Goal: Information Seeking & Learning: Learn about a topic

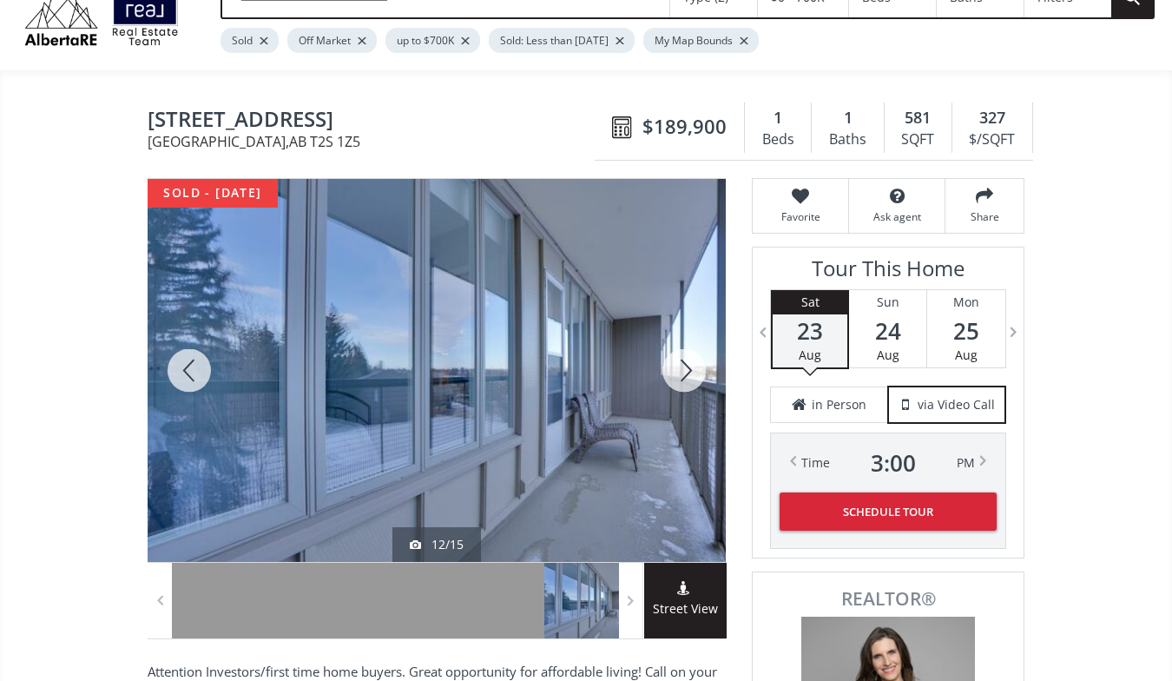
scroll to position [22, 0]
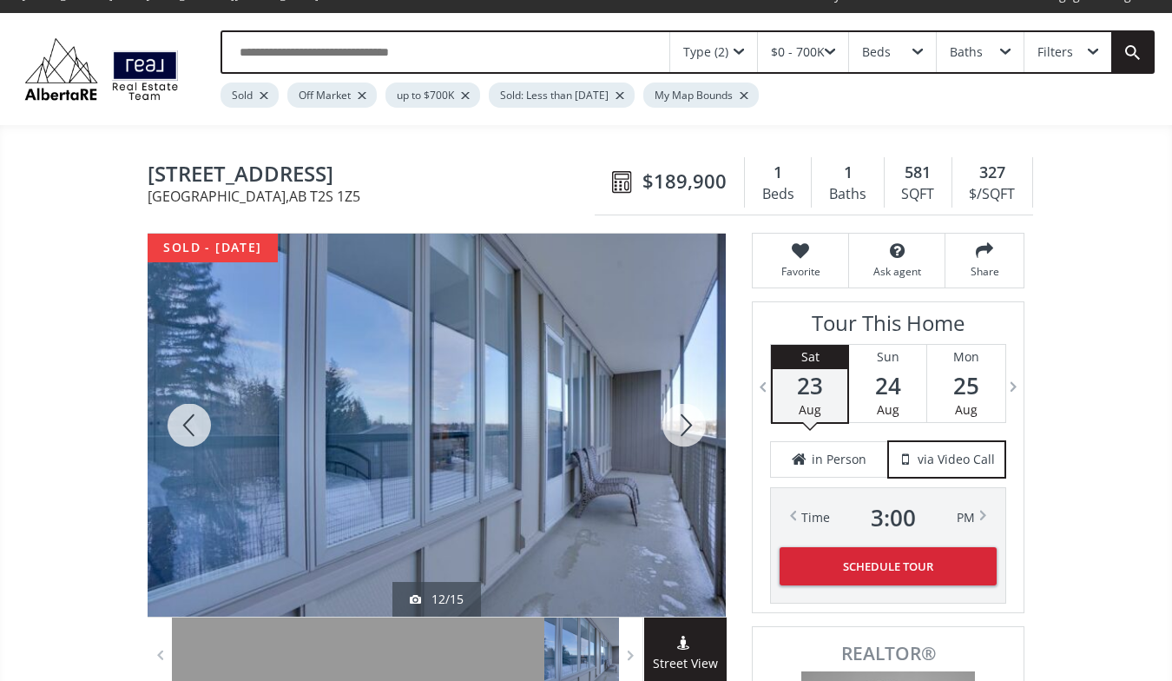
click at [189, 414] on div at bounding box center [189, 425] width 83 height 383
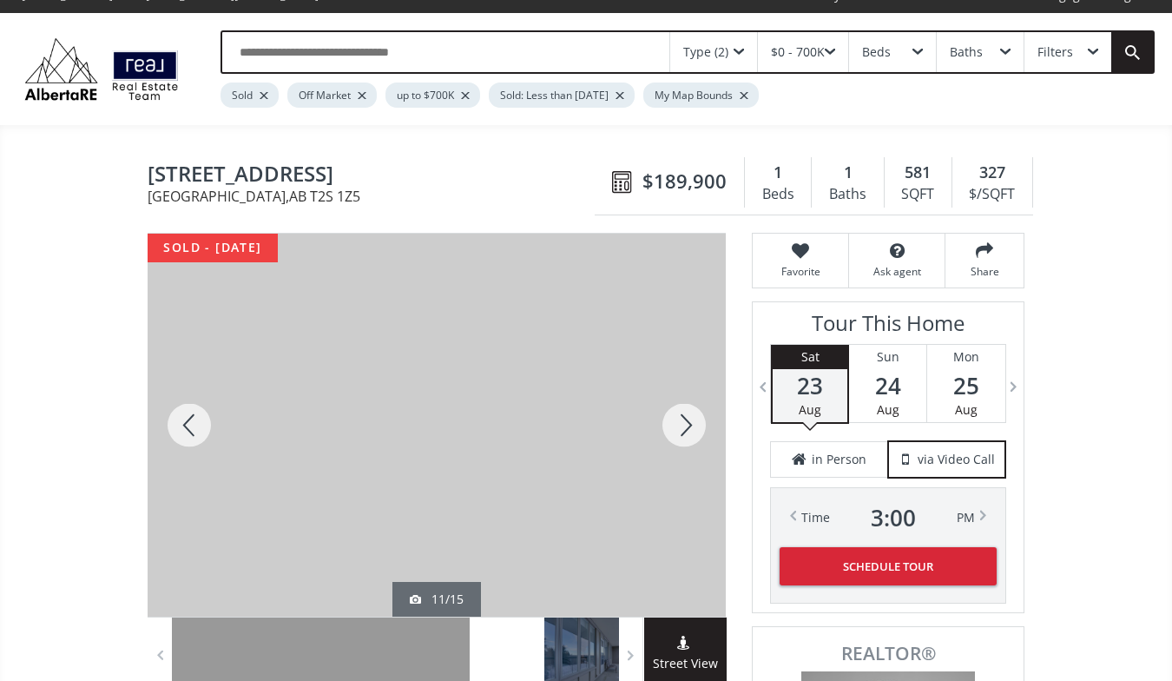
click at [189, 414] on div at bounding box center [189, 425] width 83 height 383
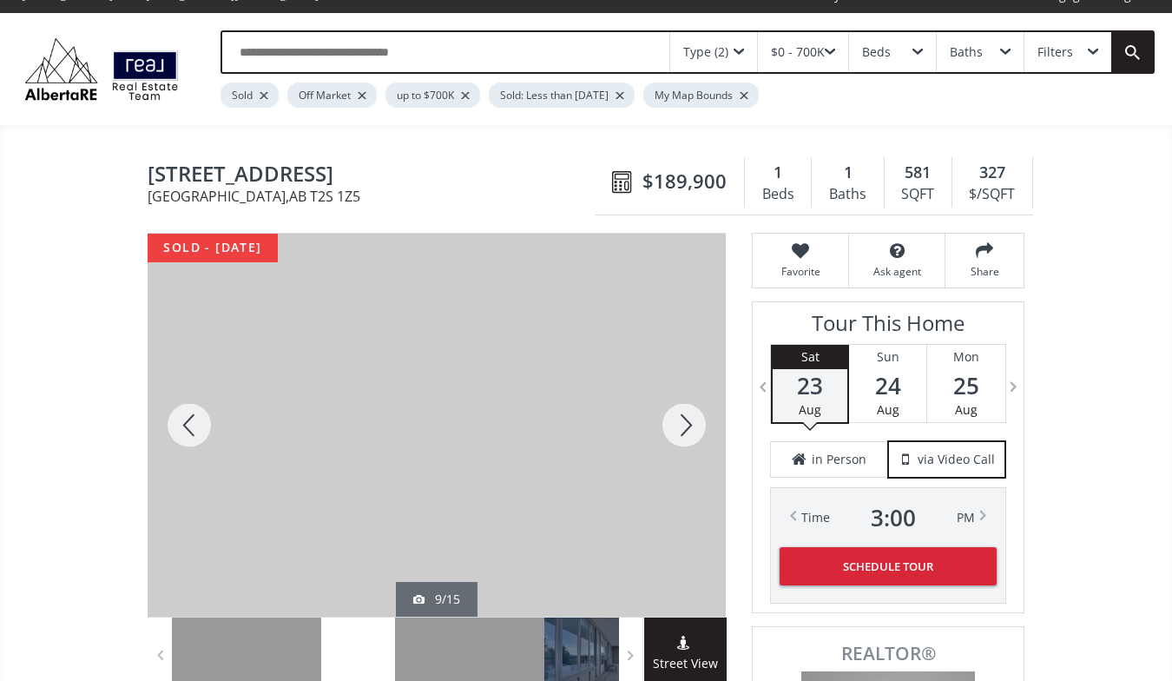
click at [189, 414] on div at bounding box center [189, 425] width 83 height 383
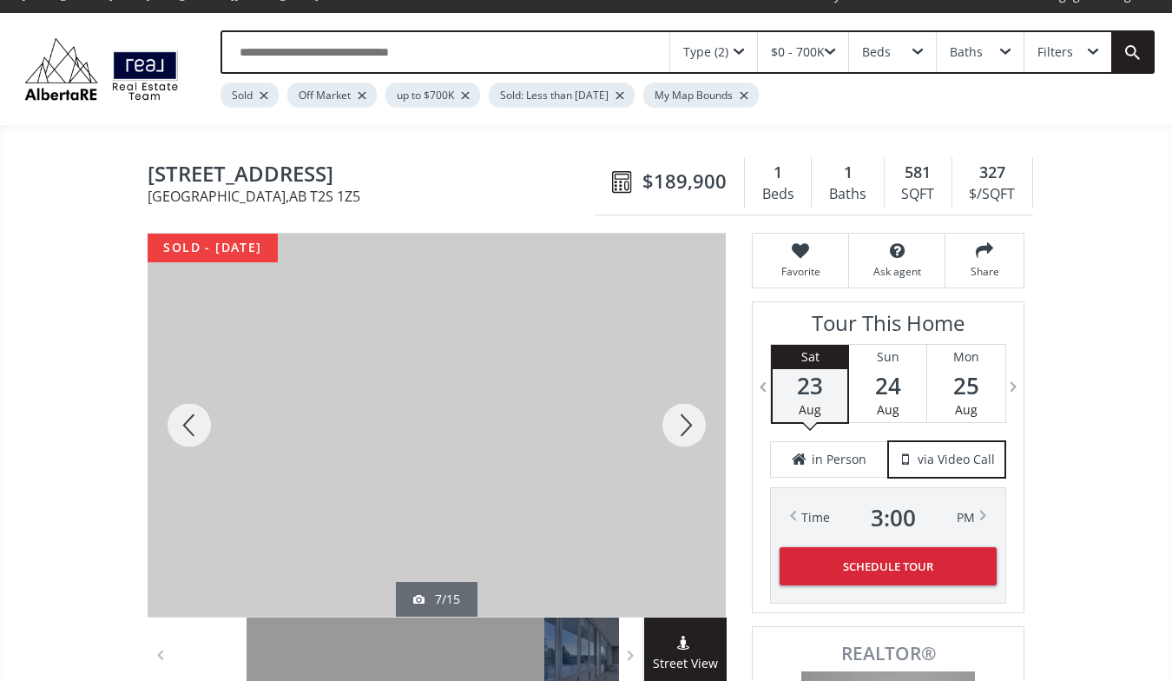
click at [189, 414] on div at bounding box center [189, 425] width 83 height 383
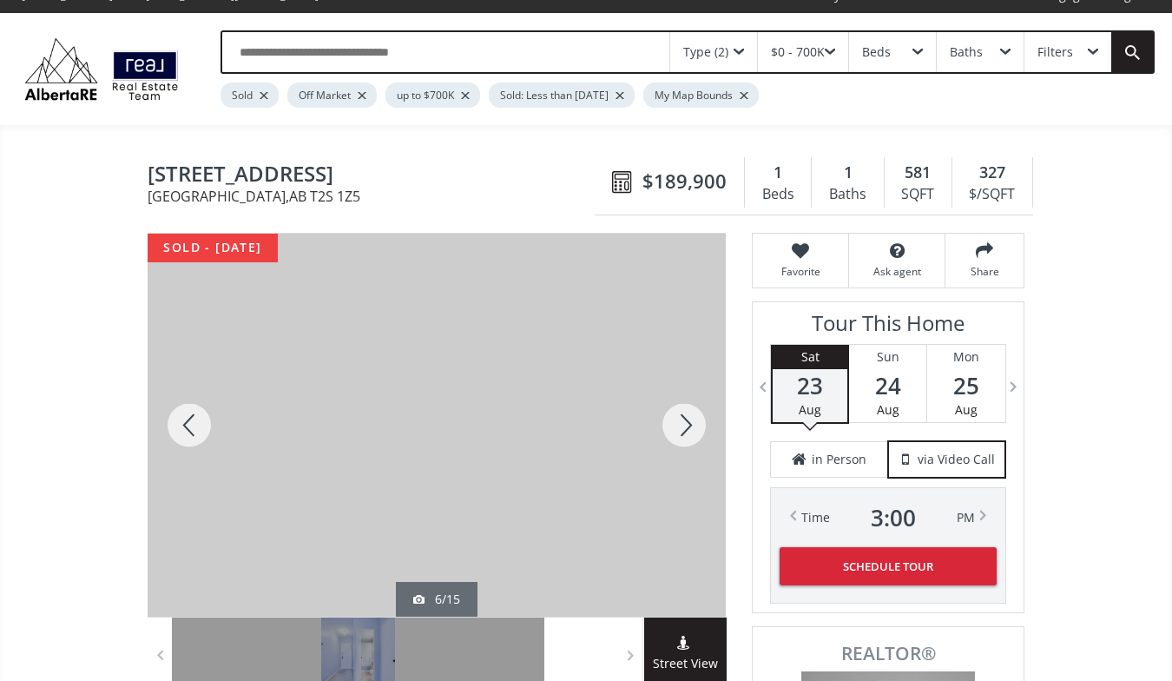
click at [189, 414] on div at bounding box center [189, 425] width 83 height 383
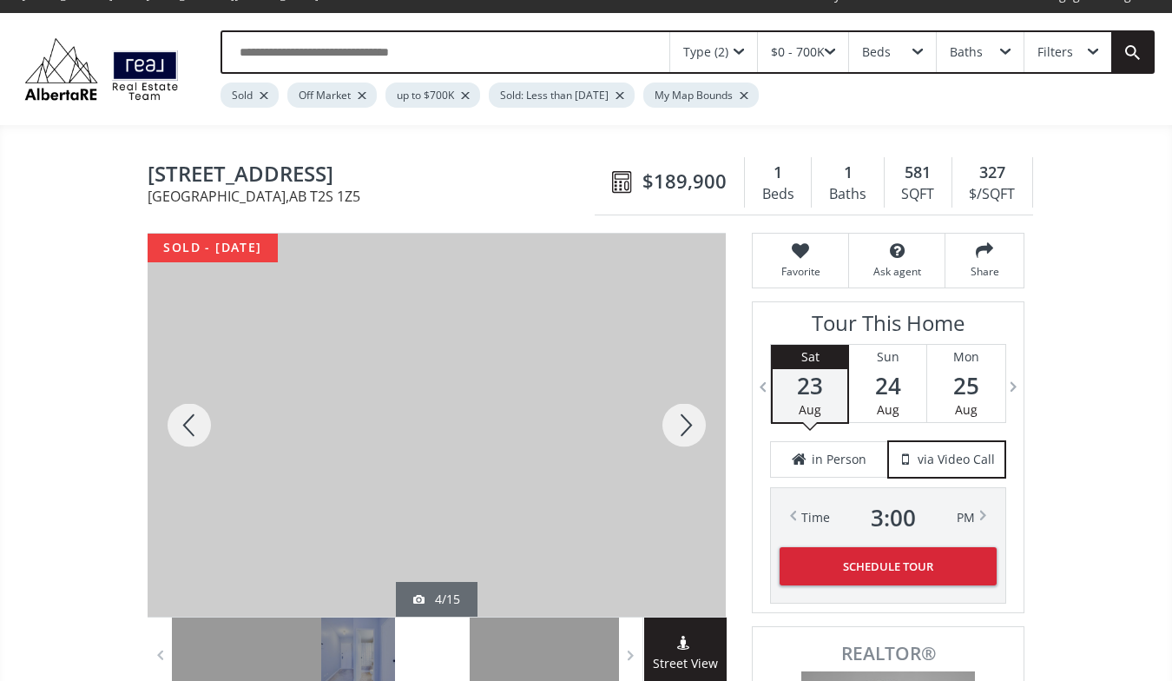
click at [189, 414] on div at bounding box center [189, 425] width 83 height 383
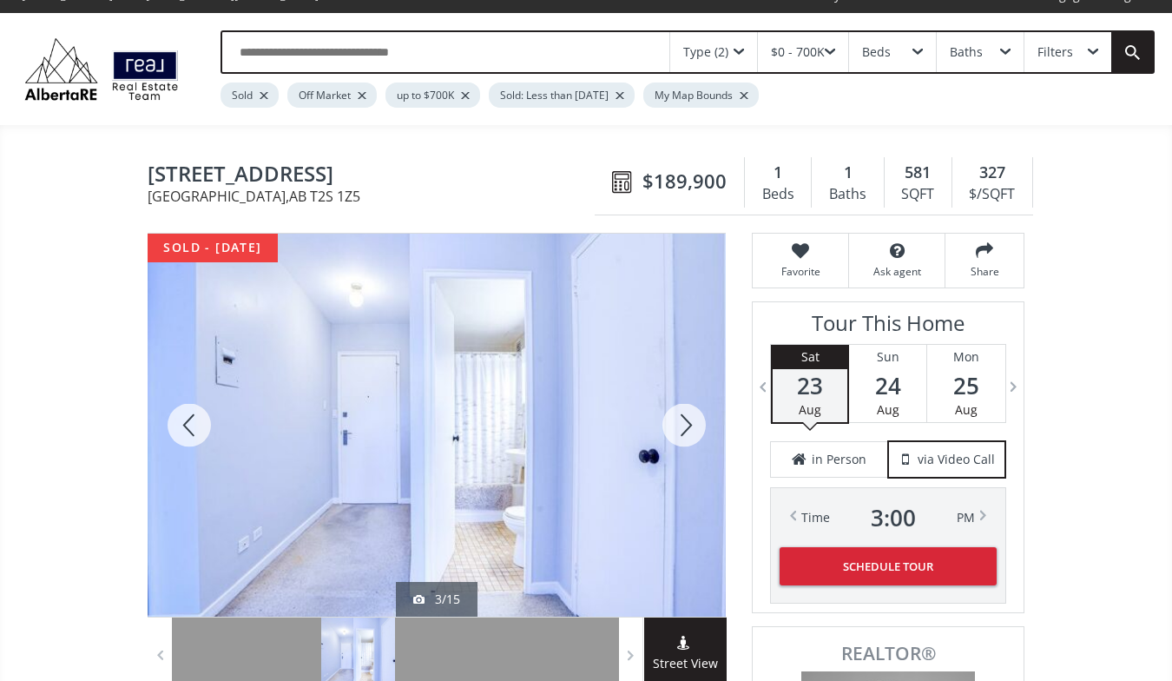
click at [189, 414] on div at bounding box center [189, 425] width 83 height 383
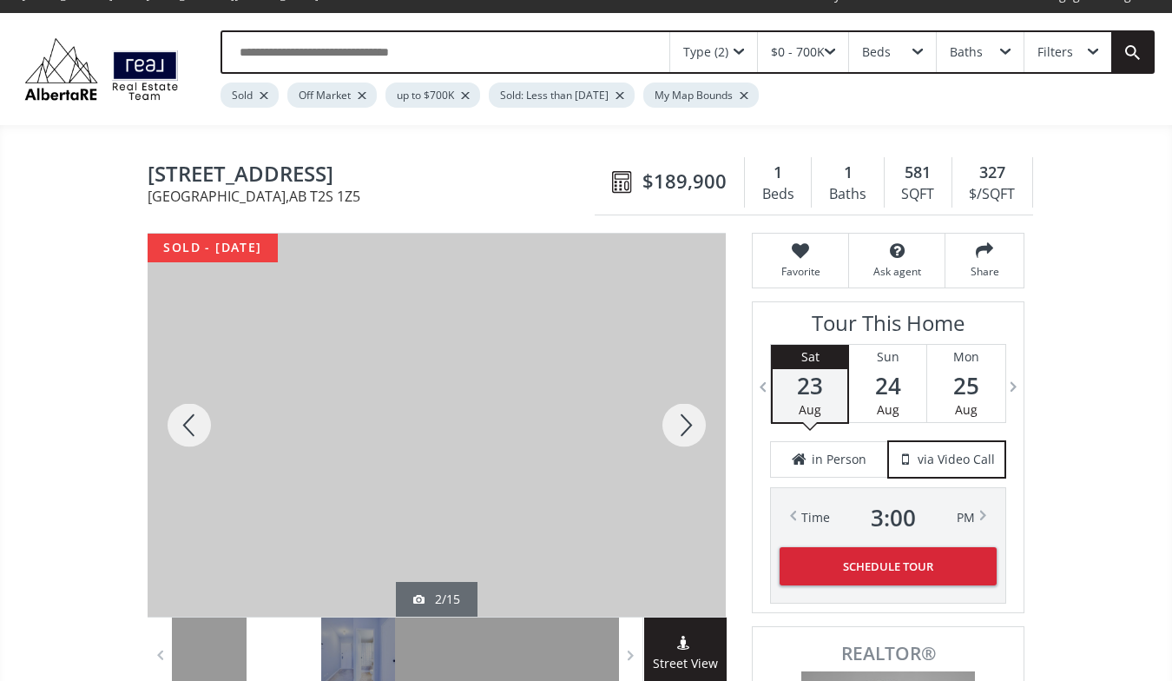
click at [189, 414] on div at bounding box center [189, 425] width 83 height 383
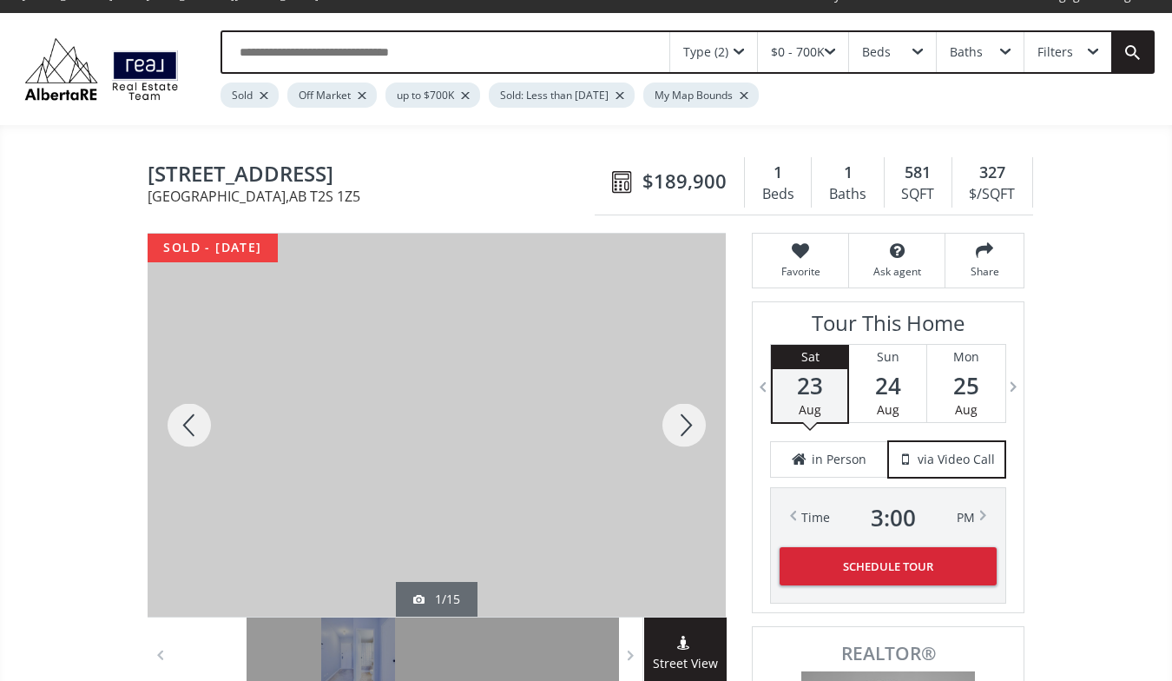
click at [189, 414] on div at bounding box center [189, 425] width 83 height 383
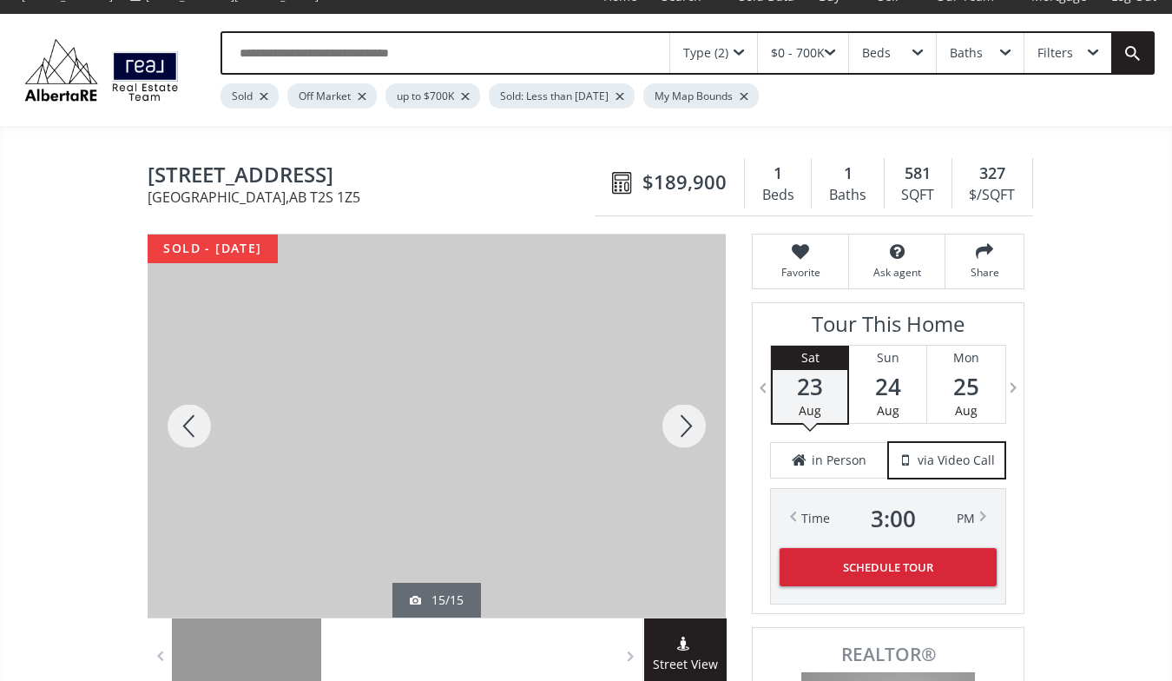
scroll to position [0, 0]
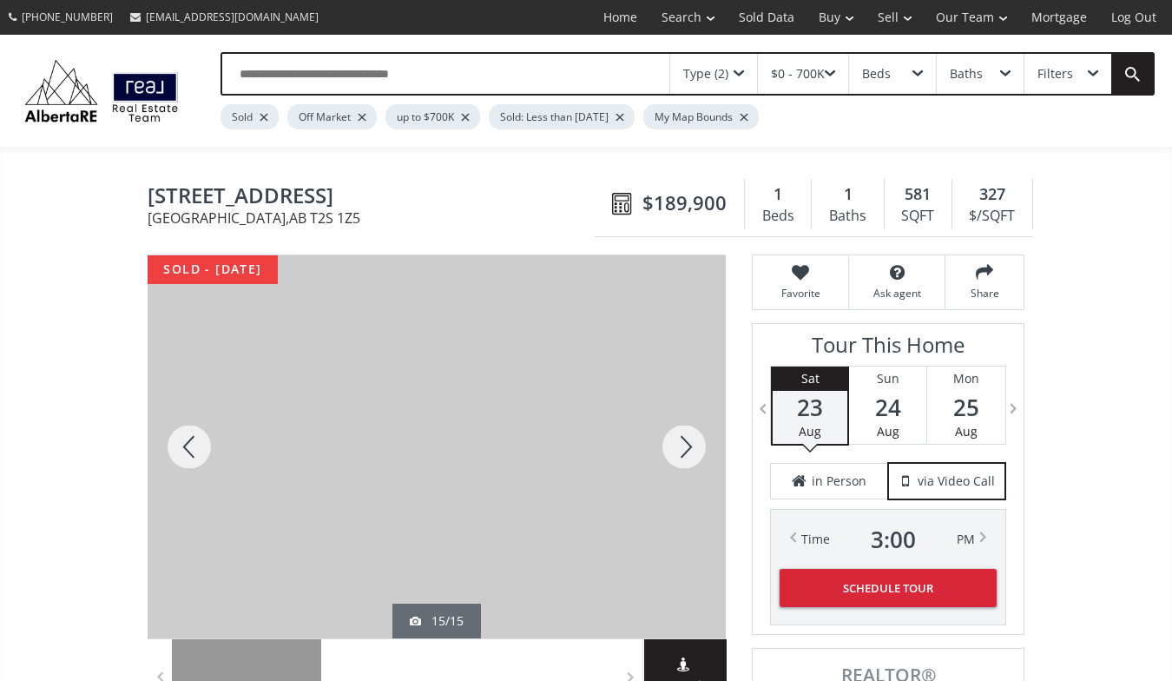
click at [682, 442] on div at bounding box center [684, 446] width 83 height 383
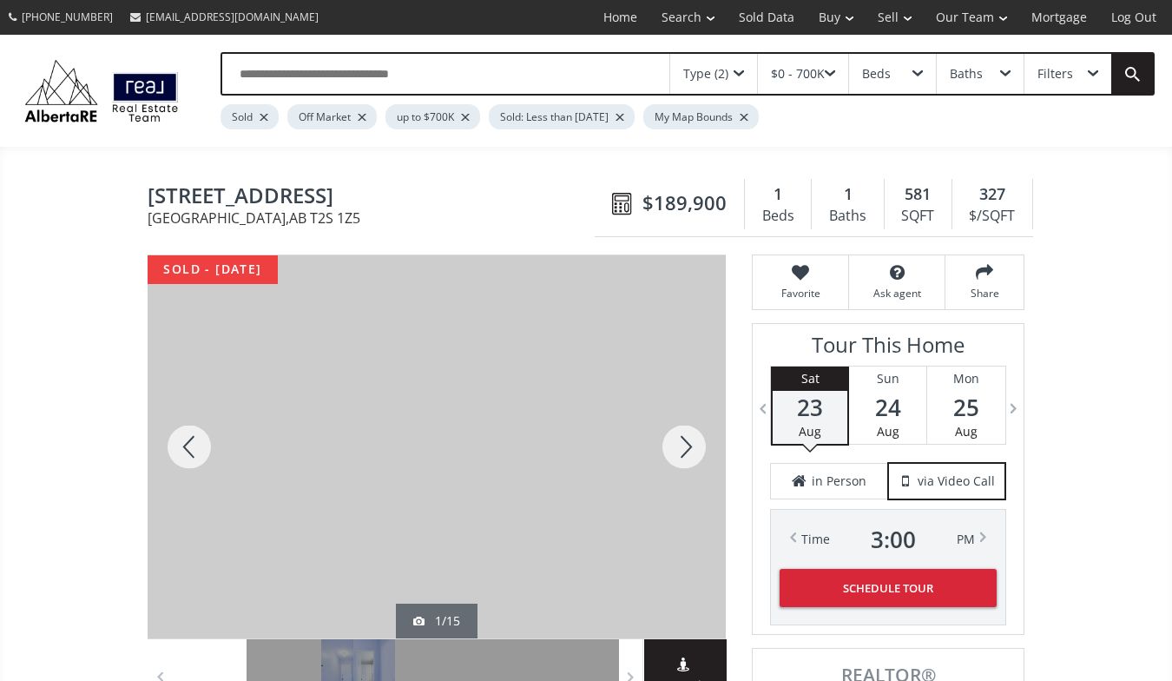
click at [682, 442] on div at bounding box center [684, 446] width 83 height 383
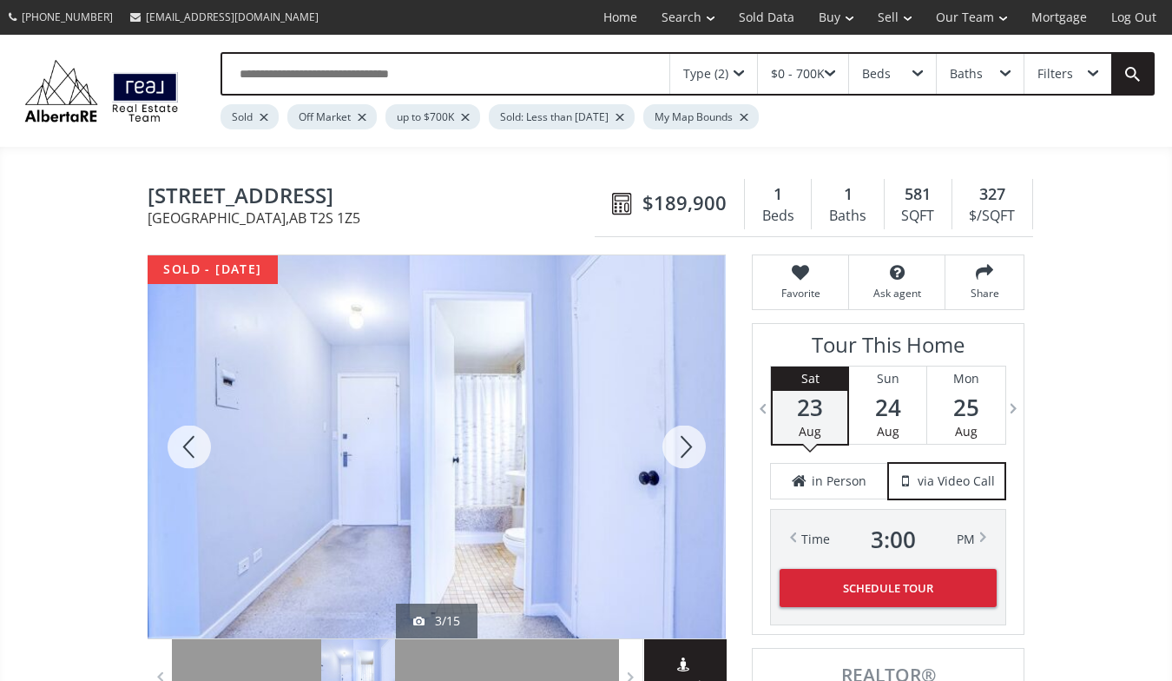
click at [682, 442] on div at bounding box center [684, 446] width 83 height 383
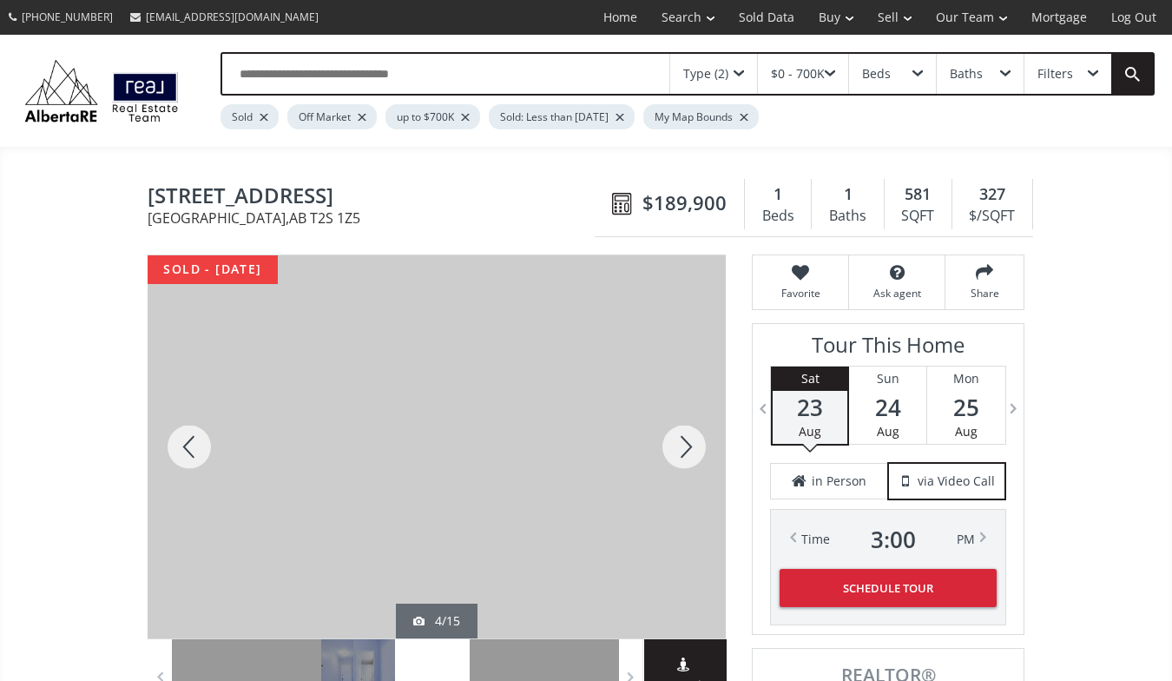
click at [682, 442] on div at bounding box center [684, 446] width 83 height 383
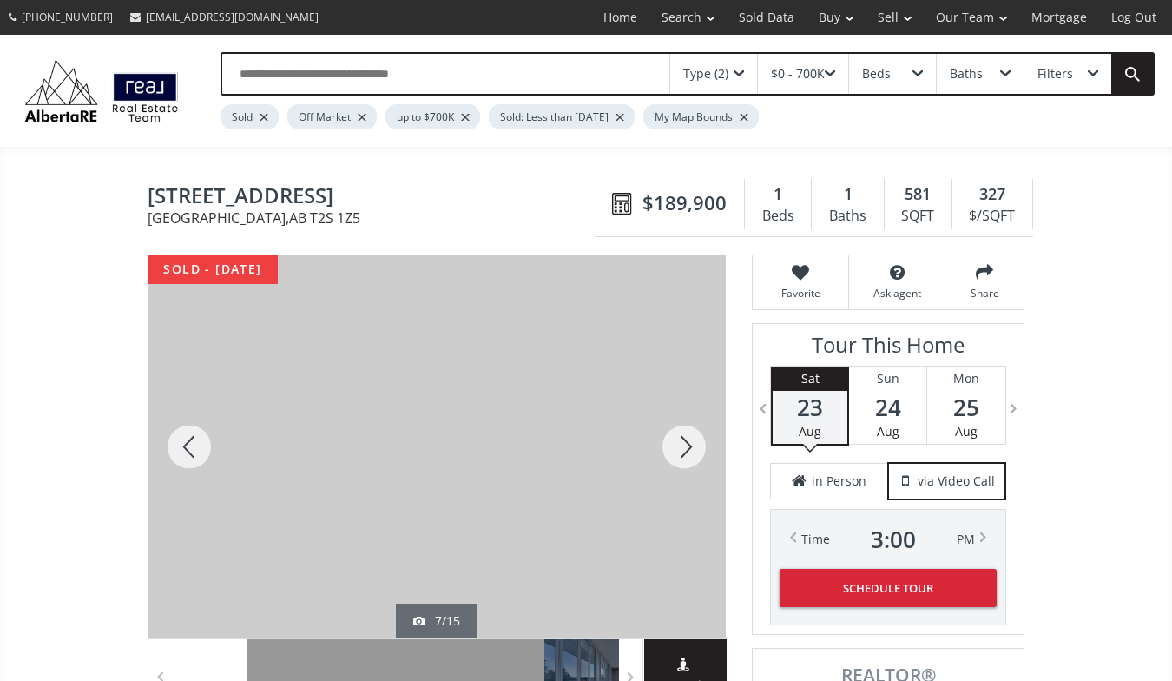
click at [682, 442] on div at bounding box center [684, 446] width 83 height 383
click at [683, 442] on div at bounding box center [684, 446] width 83 height 383
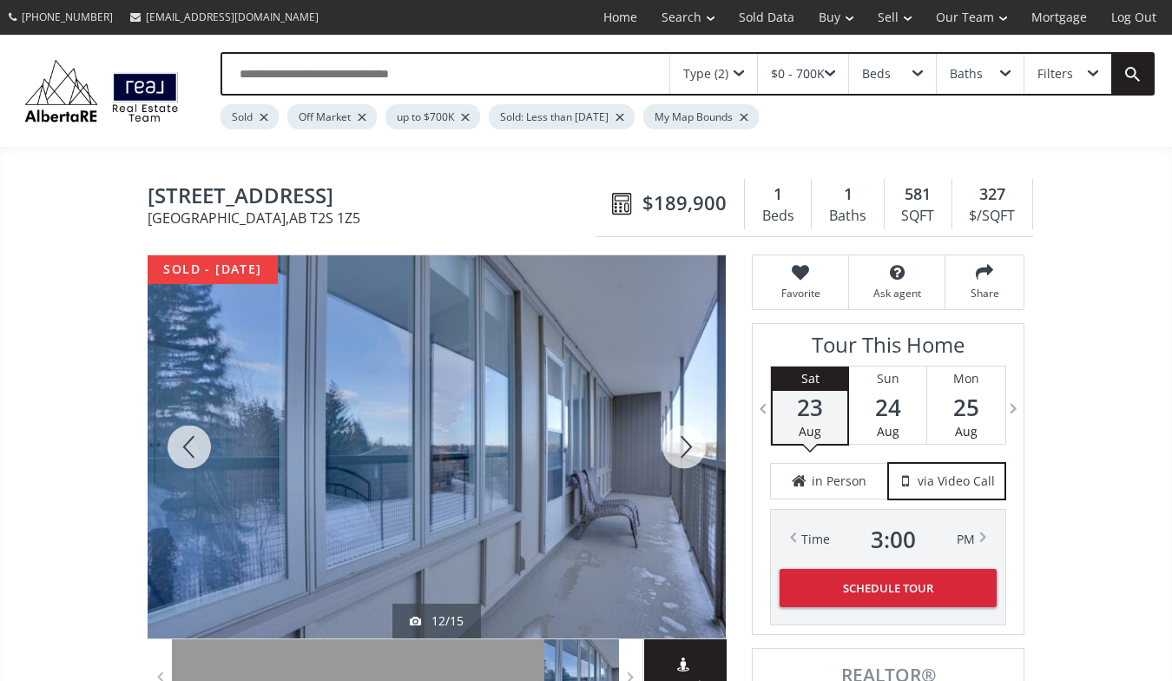
click at [683, 442] on div at bounding box center [684, 446] width 83 height 383
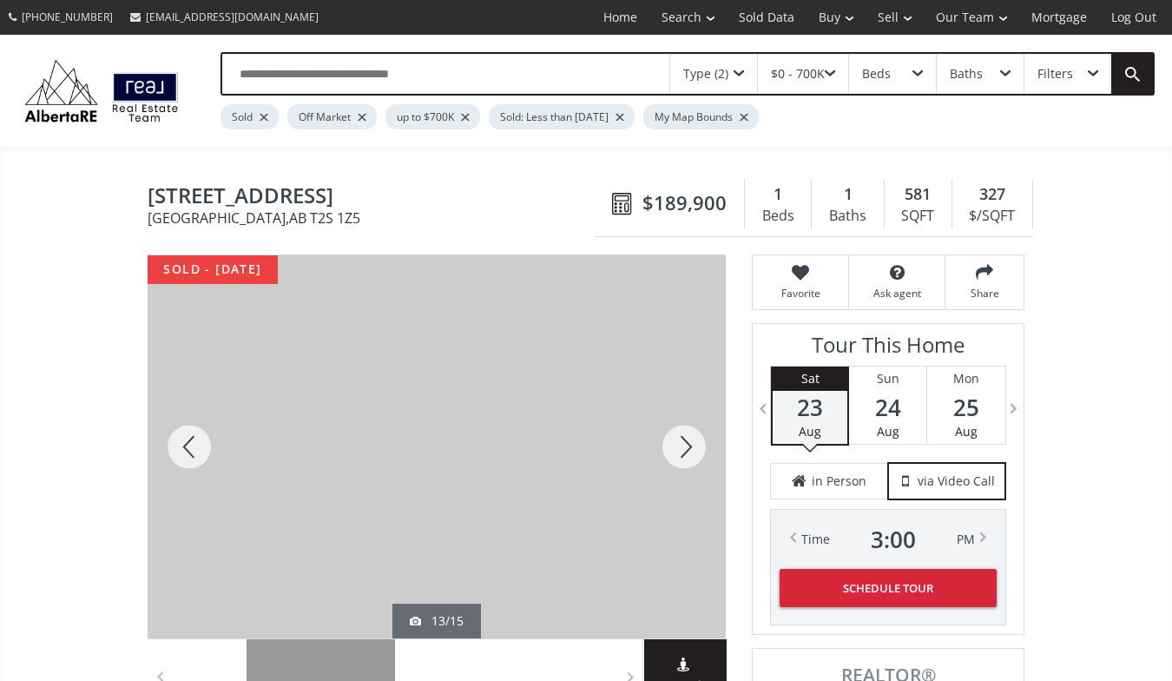
click at [677, 447] on div at bounding box center [684, 446] width 83 height 383
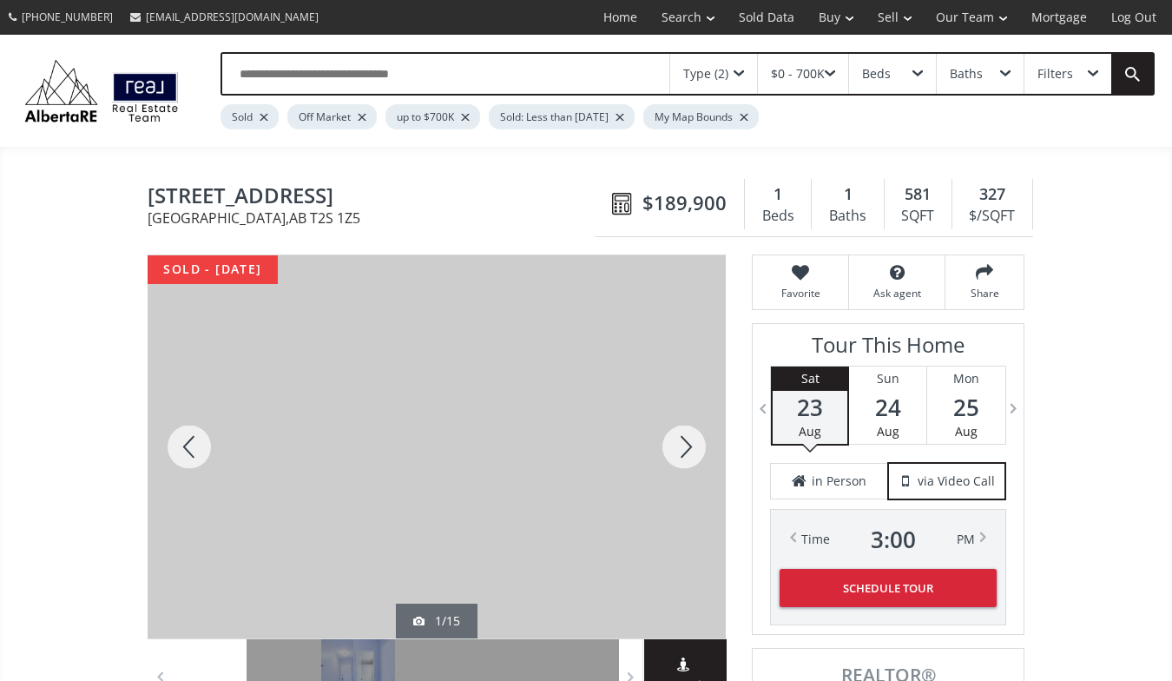
click at [677, 447] on div at bounding box center [684, 446] width 83 height 383
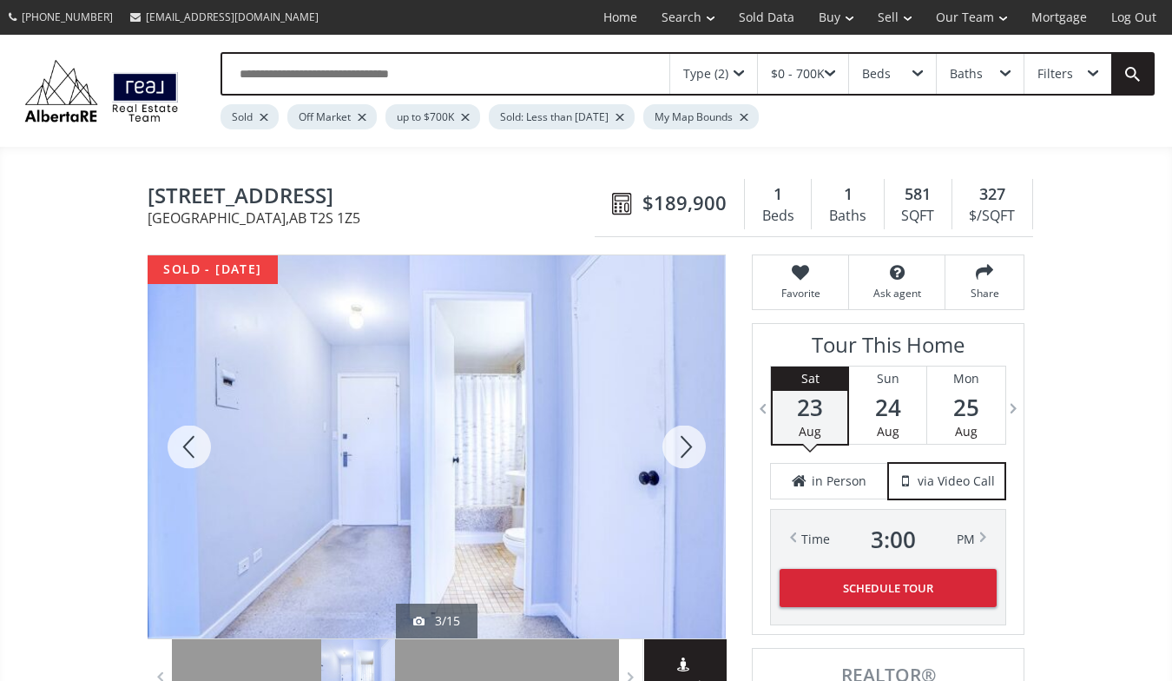
click at [549, 448] on div at bounding box center [437, 446] width 578 height 383
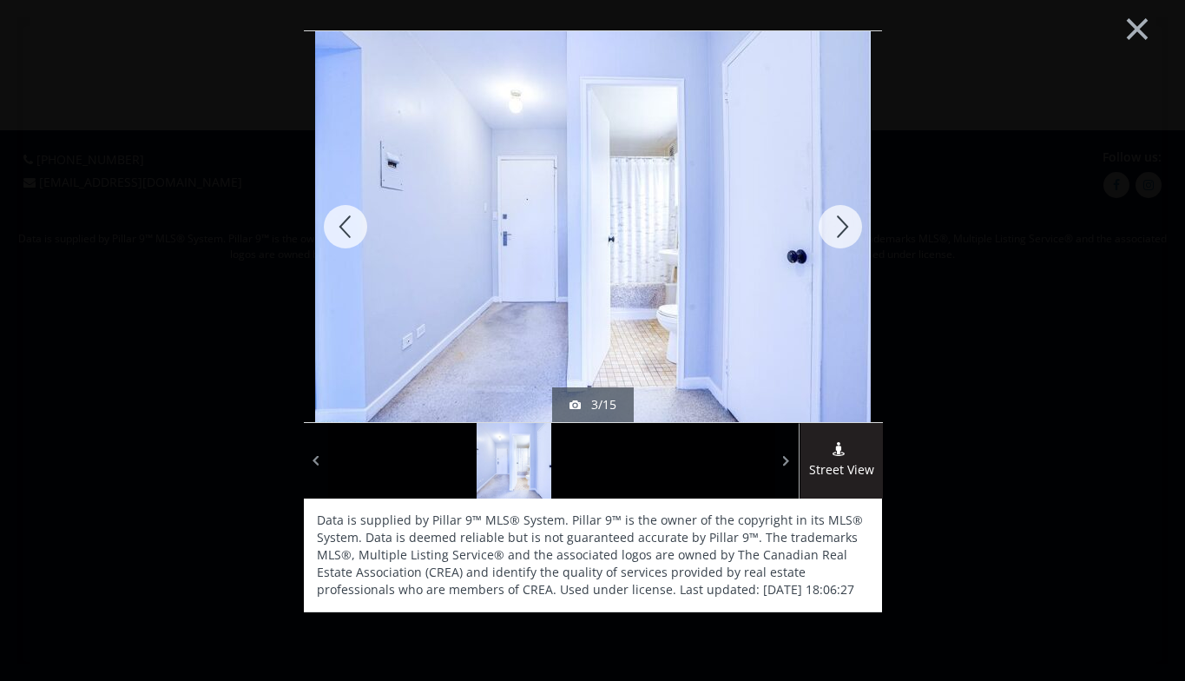
click at [842, 221] on div at bounding box center [840, 226] width 83 height 391
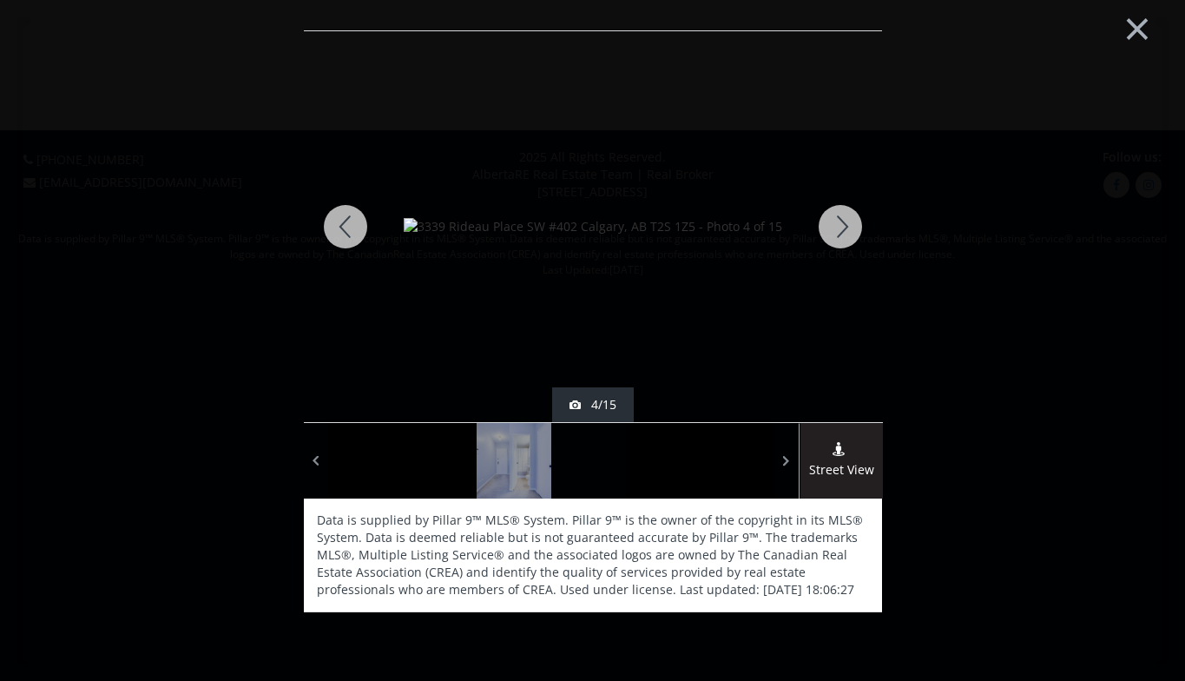
click at [842, 221] on div at bounding box center [840, 226] width 83 height 391
click at [1146, 23] on button "×" at bounding box center [1138, 26] width 96 height 71
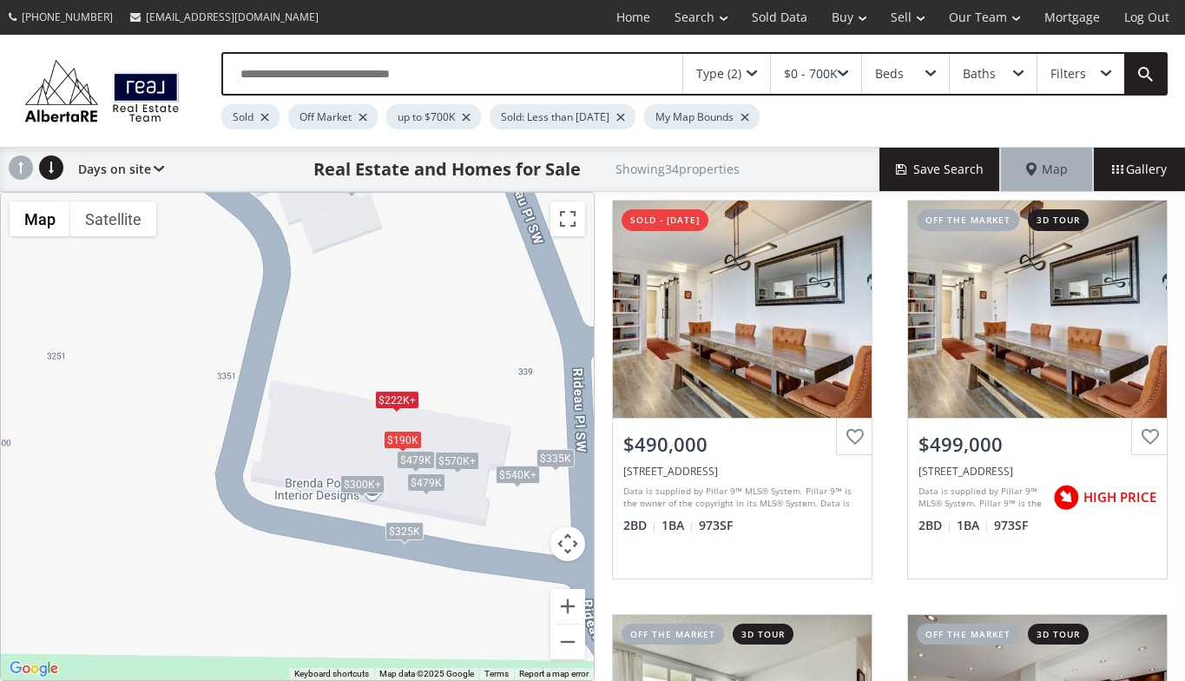
scroll to position [424, 0]
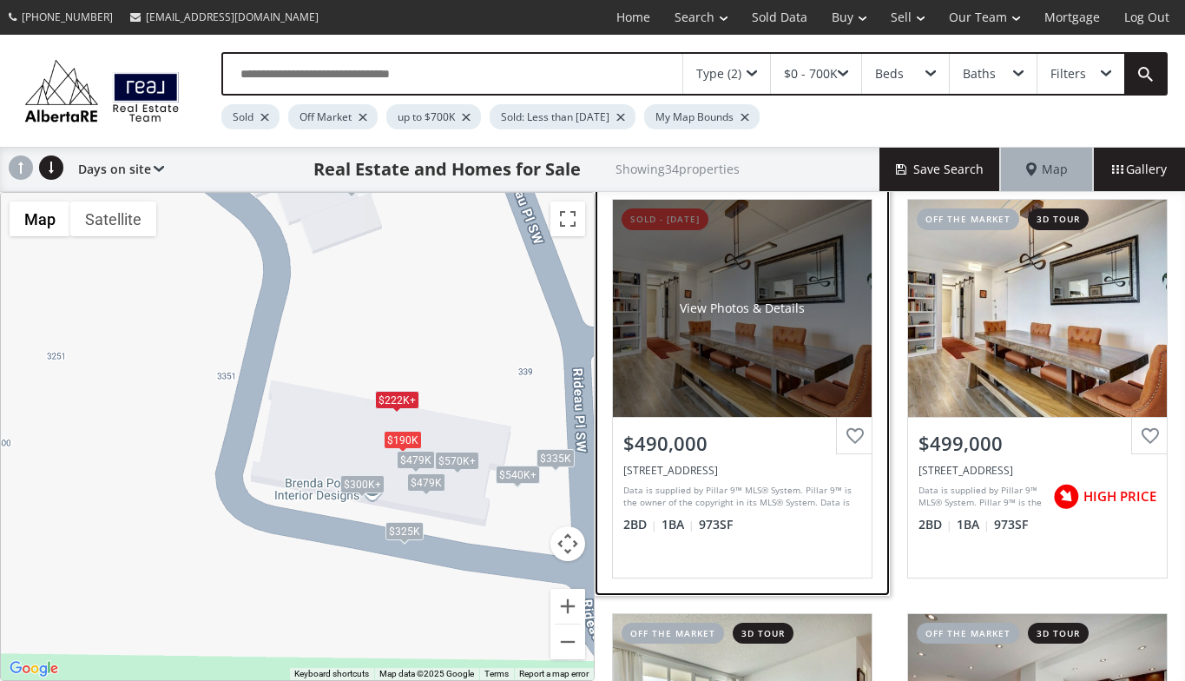
click at [756, 372] on div "View Photos & Details" at bounding box center [742, 308] width 259 height 217
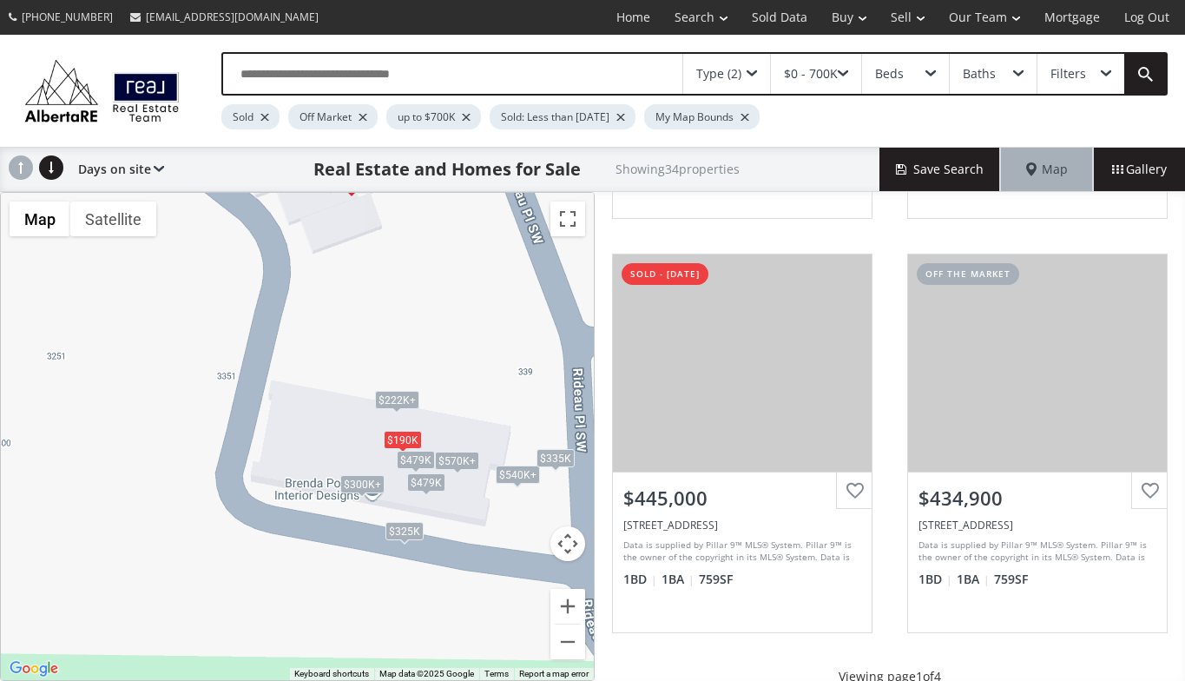
scroll to position [1613, 0]
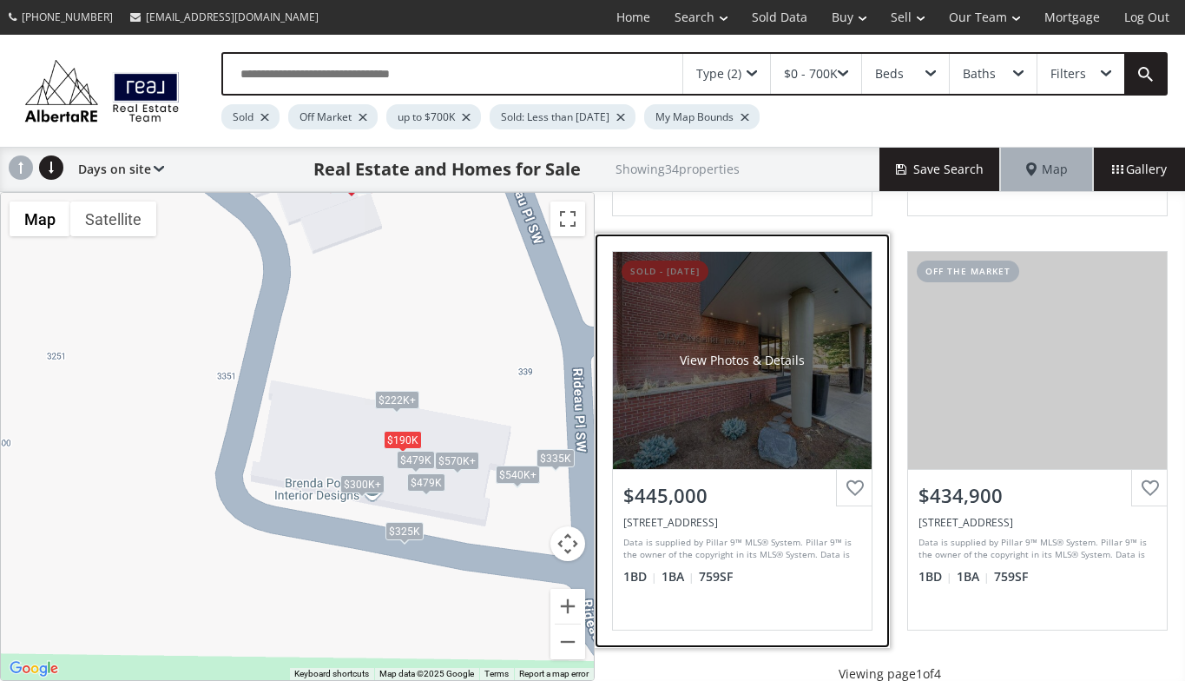
click at [703, 421] on div "View Photos & Details" at bounding box center [742, 360] width 259 height 217
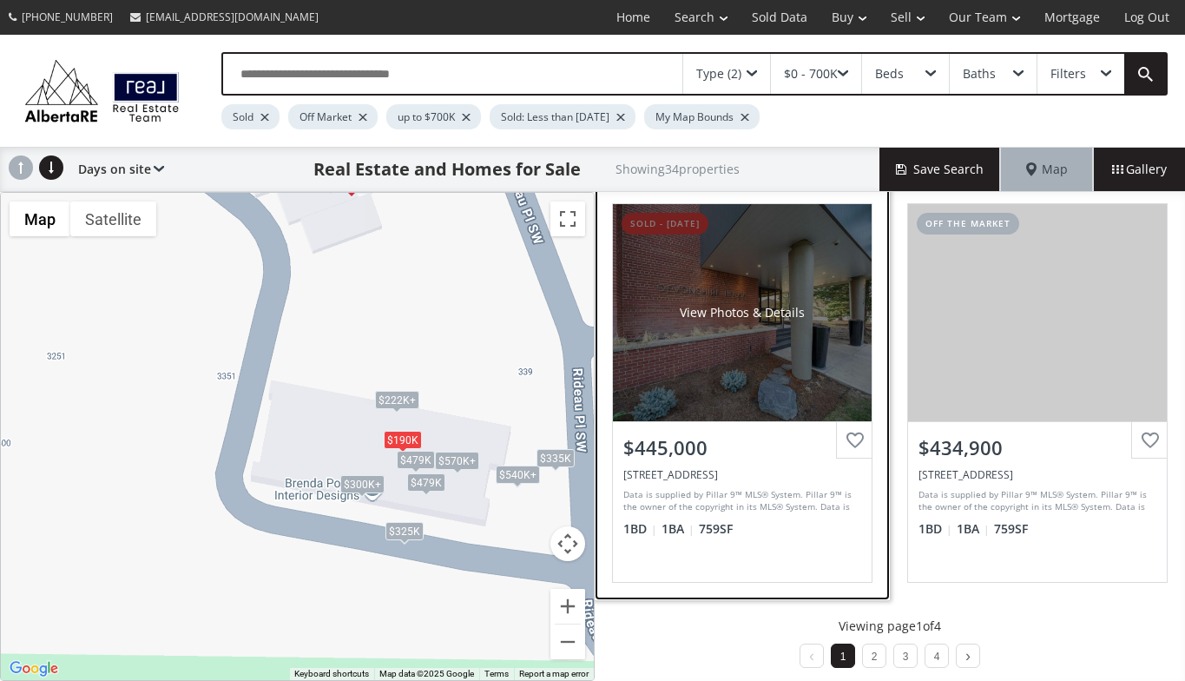
scroll to position [1674, 0]
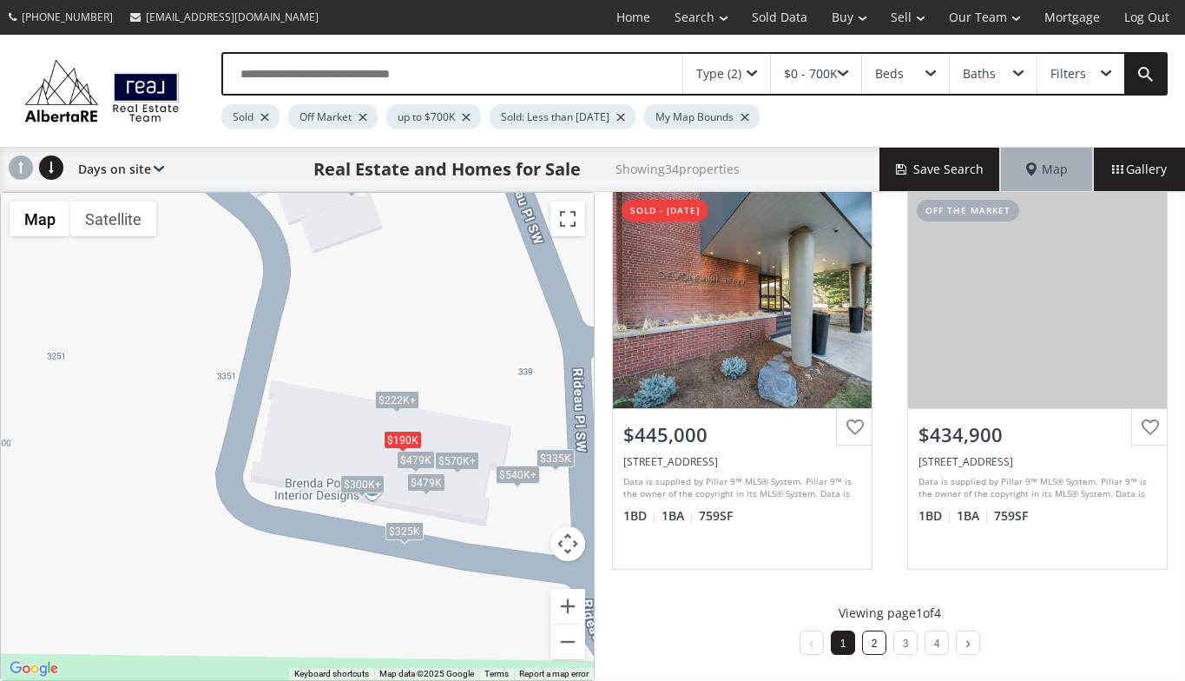
click at [872, 645] on link "2" at bounding box center [875, 643] width 6 height 12
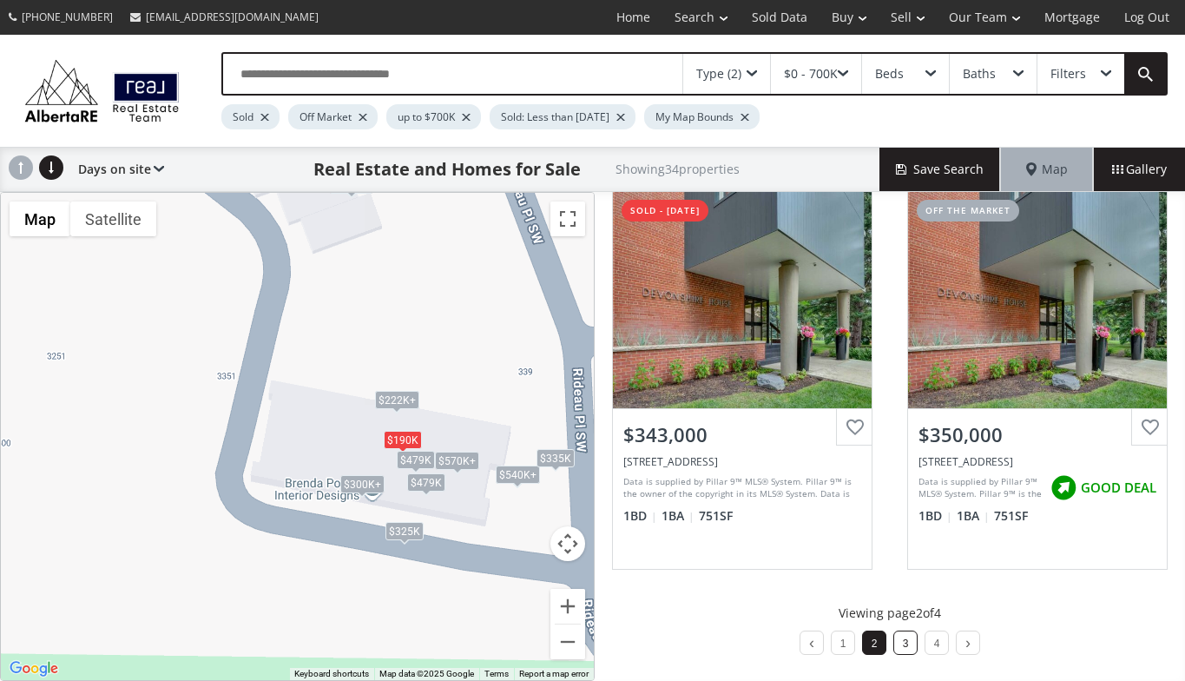
click at [903, 643] on link "3" at bounding box center [906, 643] width 6 height 12
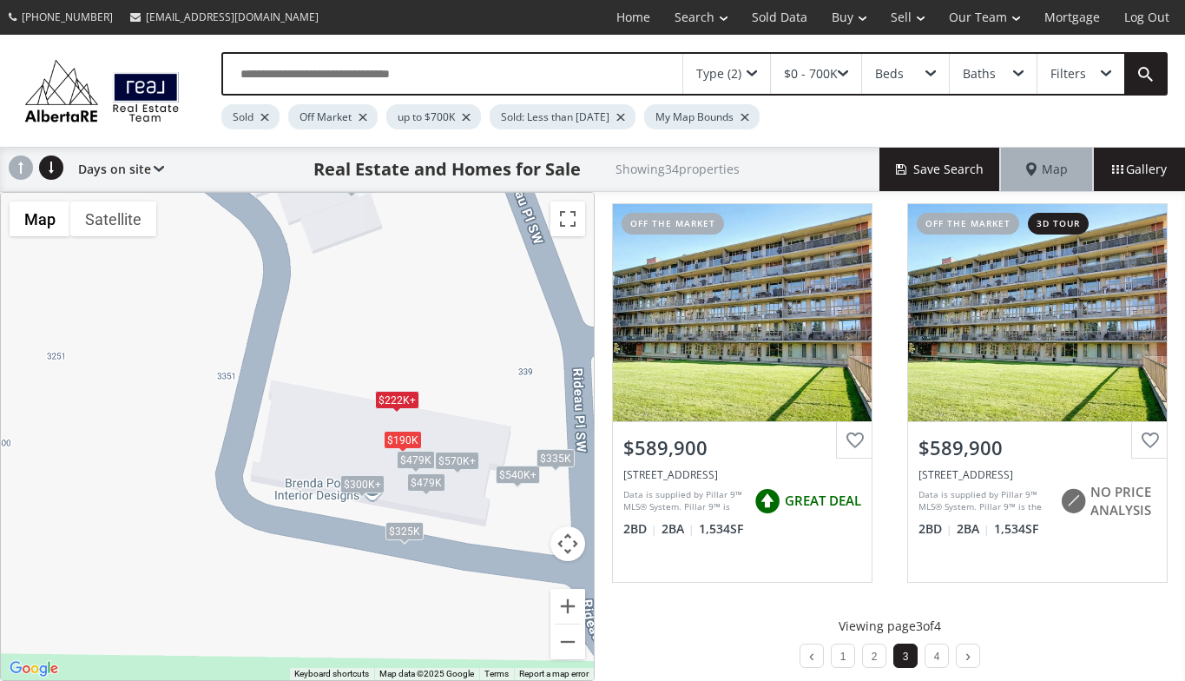
scroll to position [1663, 0]
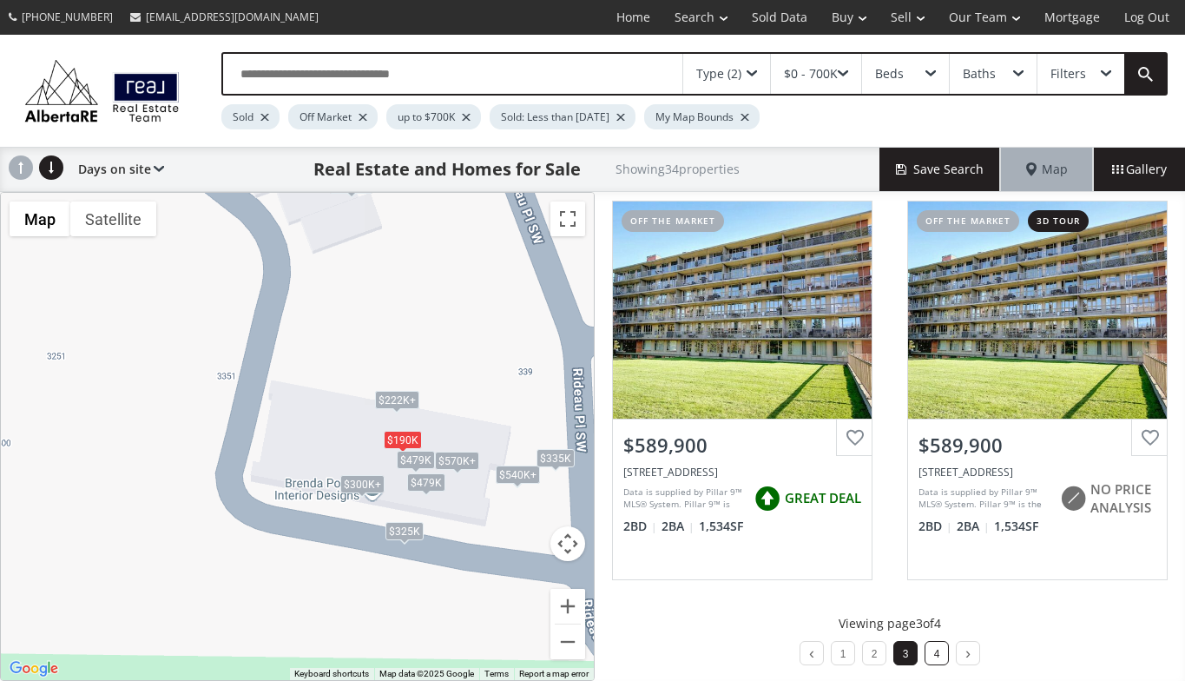
click at [934, 653] on link "4" at bounding box center [937, 654] width 6 height 12
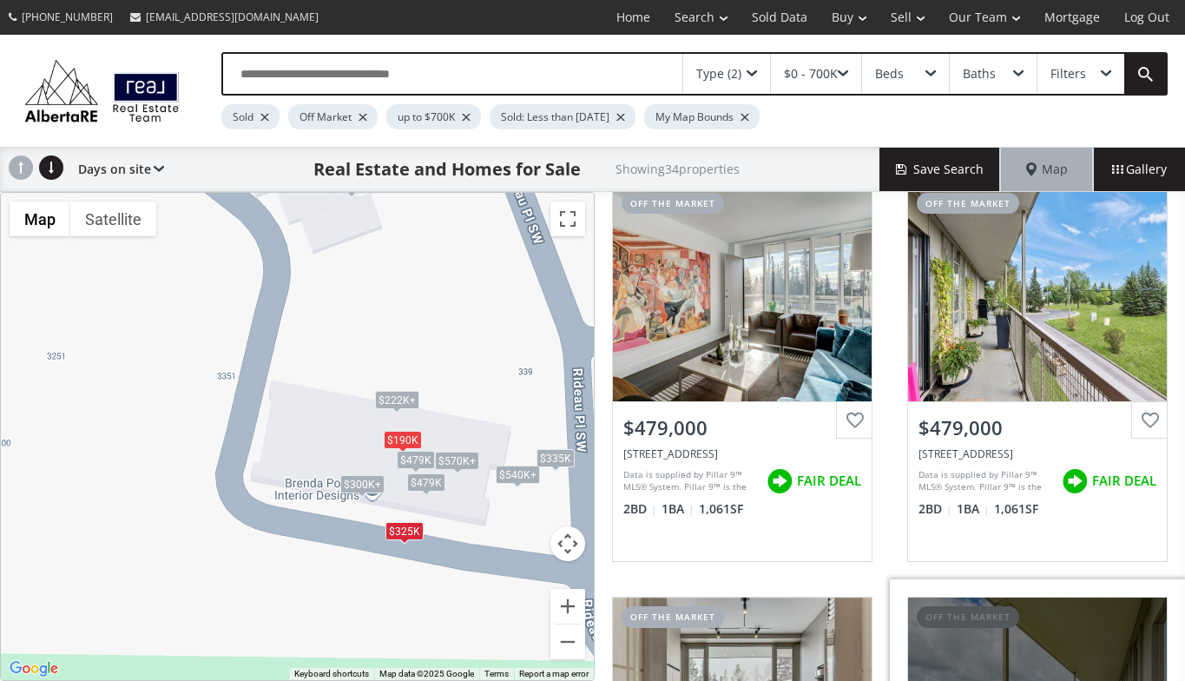
scroll to position [0, 0]
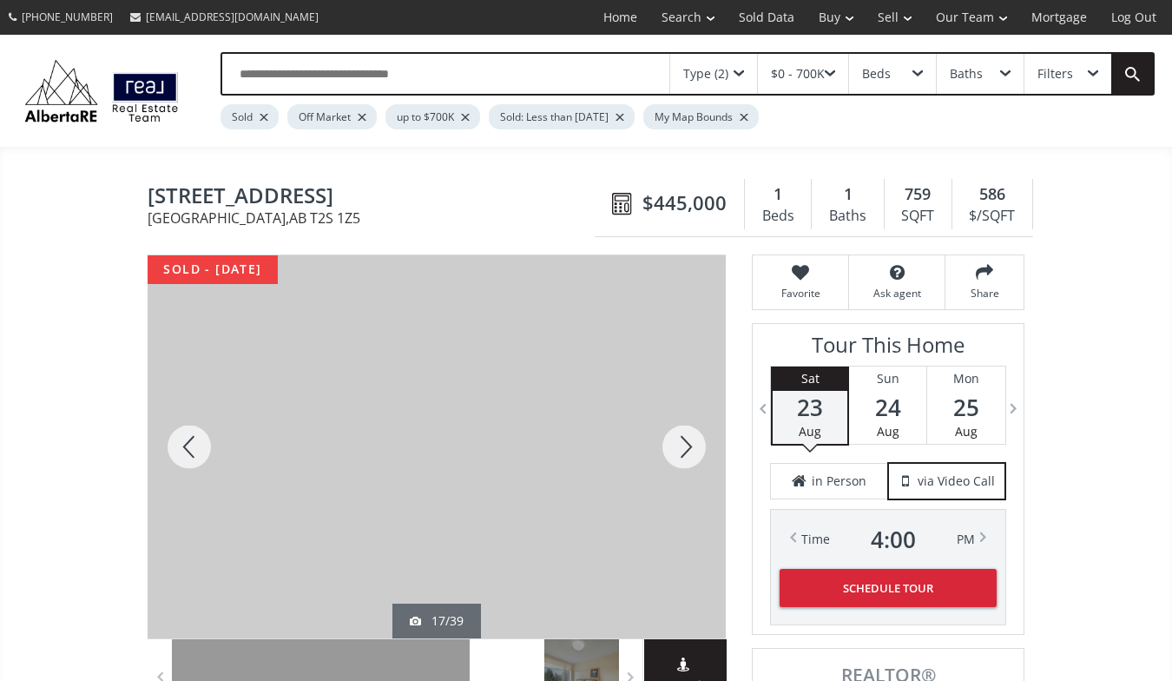
click at [687, 442] on div at bounding box center [684, 446] width 83 height 383
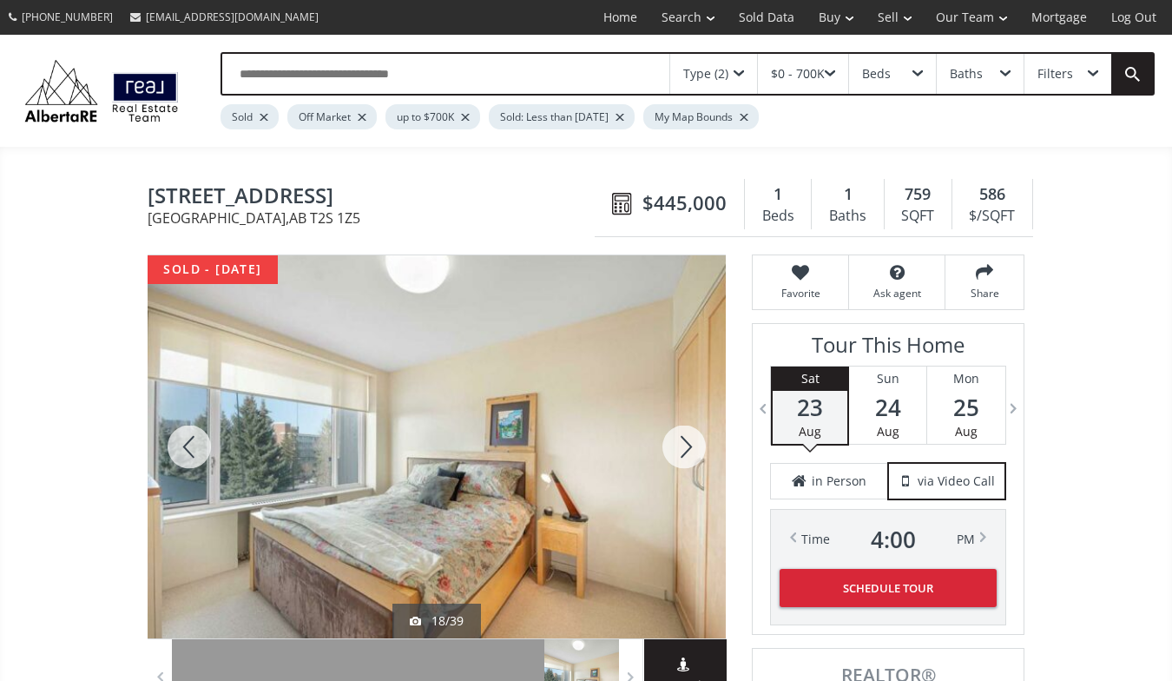
click at [687, 442] on div at bounding box center [684, 446] width 83 height 383
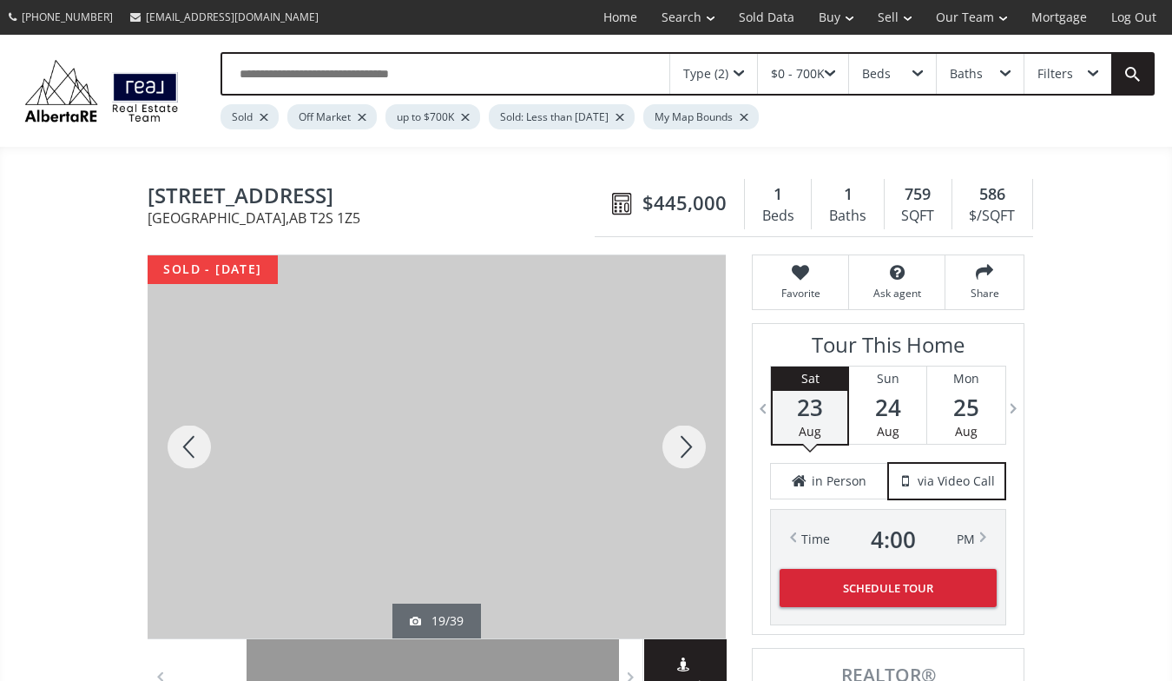
click at [687, 442] on div at bounding box center [684, 446] width 83 height 383
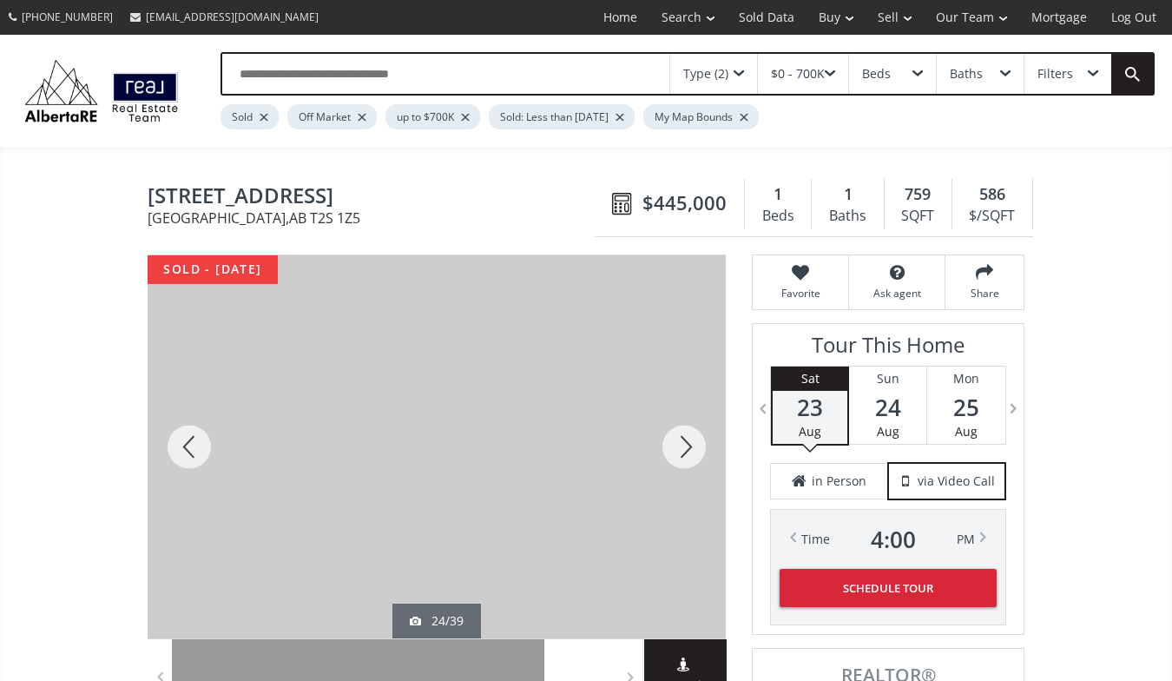
click at [188, 449] on div at bounding box center [189, 446] width 83 height 383
